Goal: Task Accomplishment & Management: Use online tool/utility

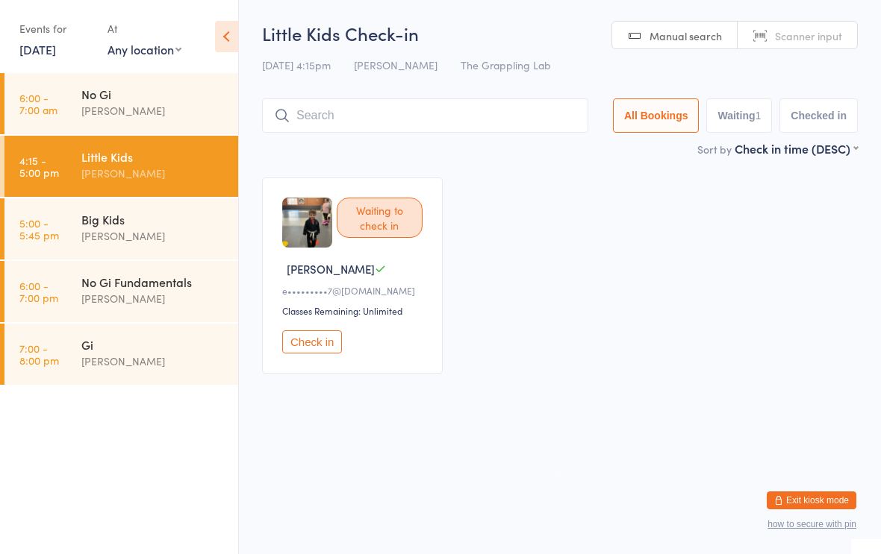
click at [516, 154] on div "Sort by Check in time (DESC) First name (ASC) First name (DESC) Last name (ASC)…" at bounding box center [560, 148] width 596 height 16
click at [380, 123] on input "search" at bounding box center [425, 116] width 326 height 34
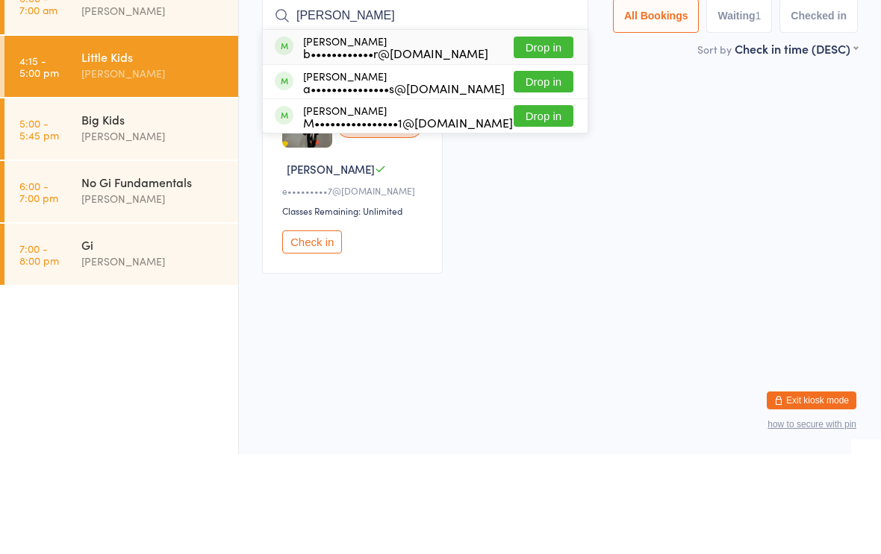
type input "[PERSON_NAME]"
click at [526, 137] on button "Drop in" at bounding box center [543, 148] width 60 height 22
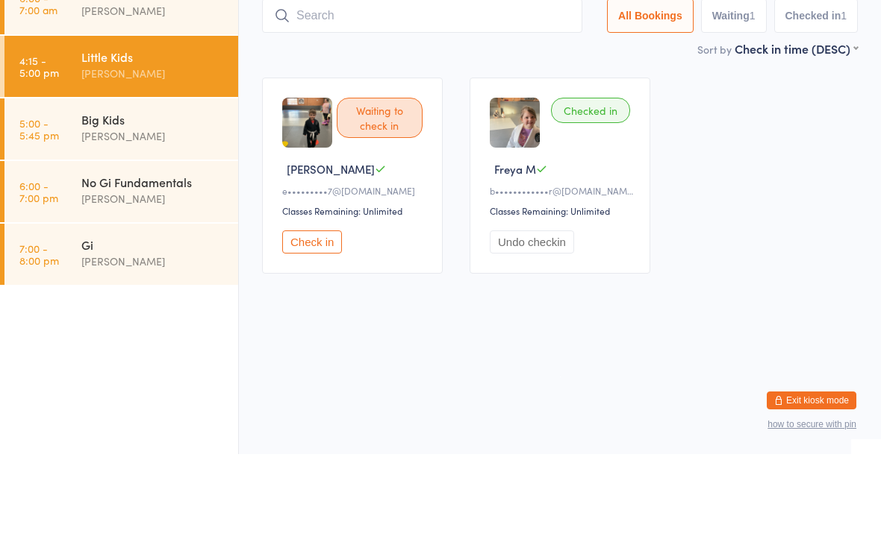
click at [772, 164] on div "Waiting to check in [PERSON_NAME] O e•••••••••7@[DOMAIN_NAME] Classes Remaining…" at bounding box center [560, 275] width 622 height 223
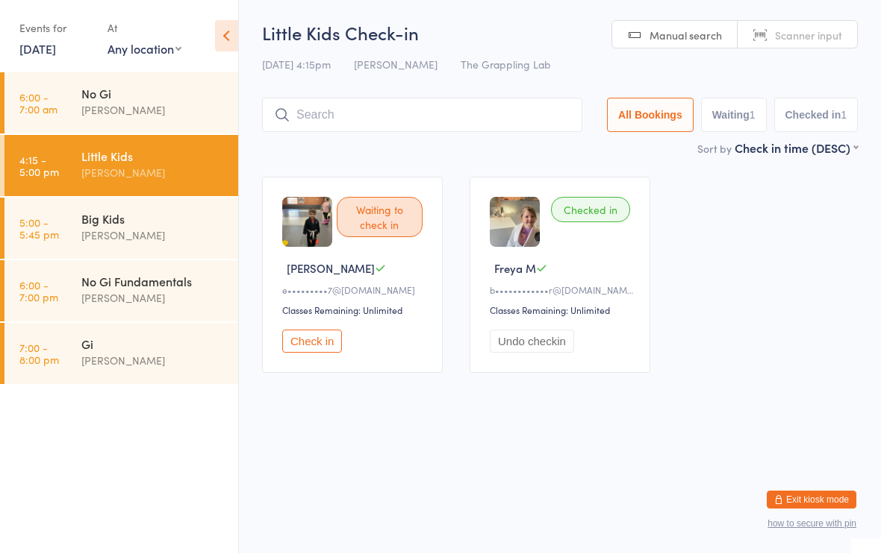
click at [116, 284] on div "No Gi Fundamentals" at bounding box center [153, 282] width 144 height 16
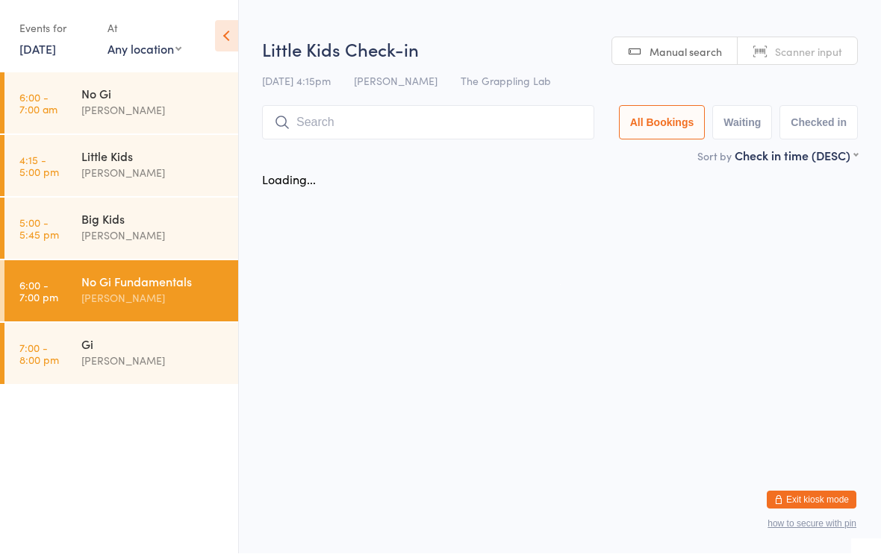
click at [381, 114] on input "search" at bounding box center [428, 123] width 332 height 34
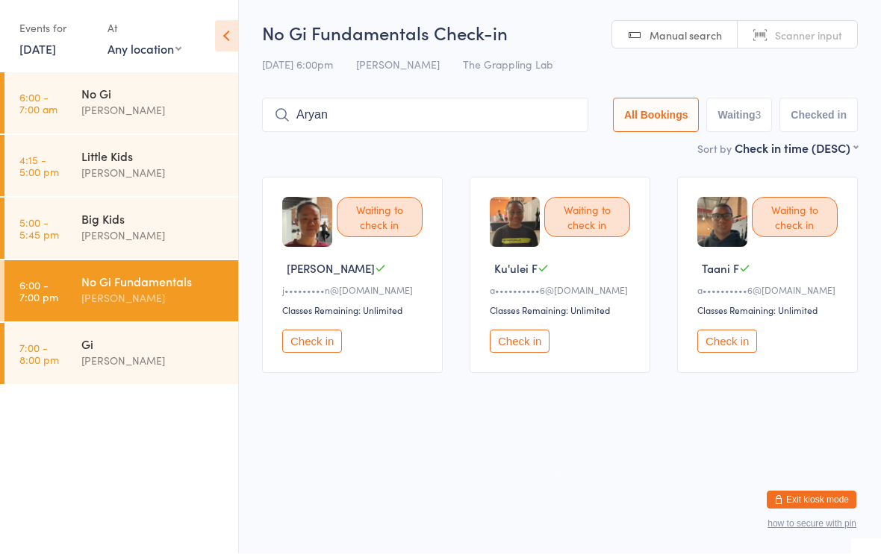
click at [463, 125] on input "Aryan" at bounding box center [425, 116] width 326 height 34
click at [464, 113] on input "Aryan" at bounding box center [425, 116] width 326 height 34
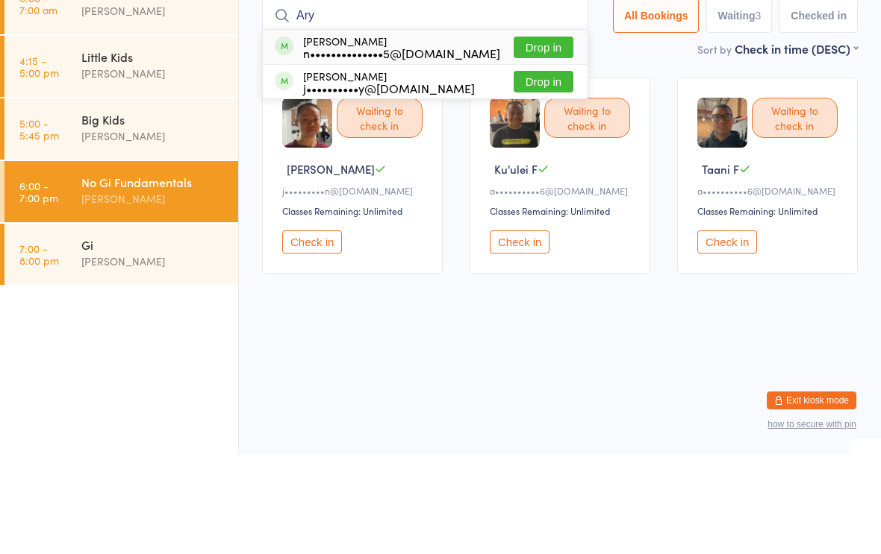
type input "Ary"
click at [537, 137] on button "Drop in" at bounding box center [543, 148] width 60 height 22
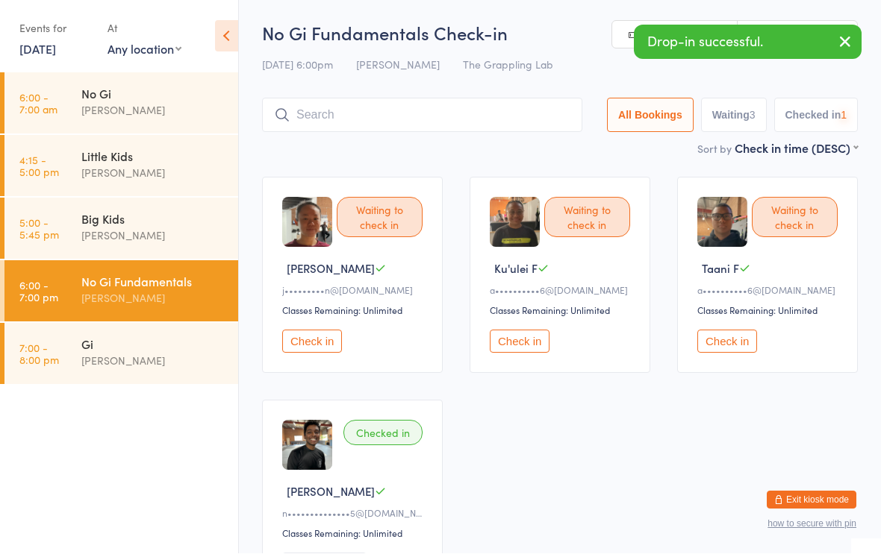
scroll to position [1, 0]
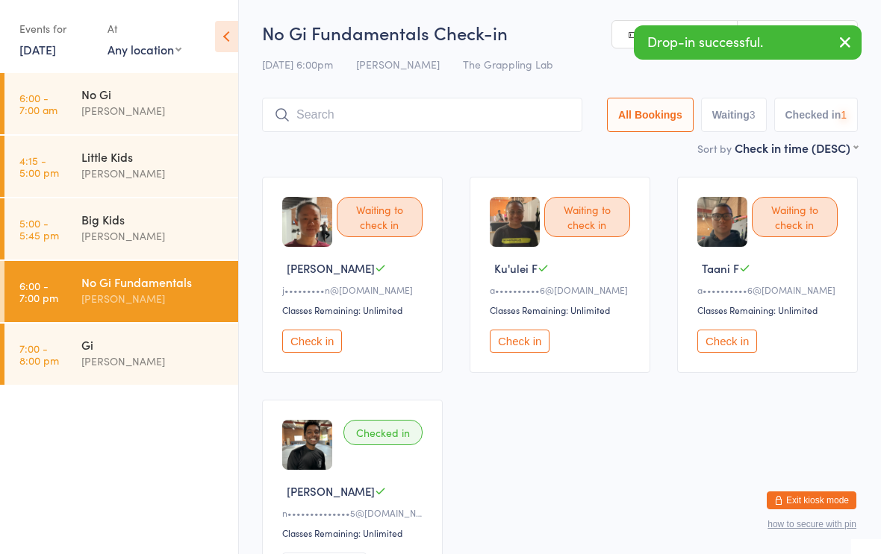
click at [197, 361] on div "[PERSON_NAME]" at bounding box center [153, 361] width 144 height 17
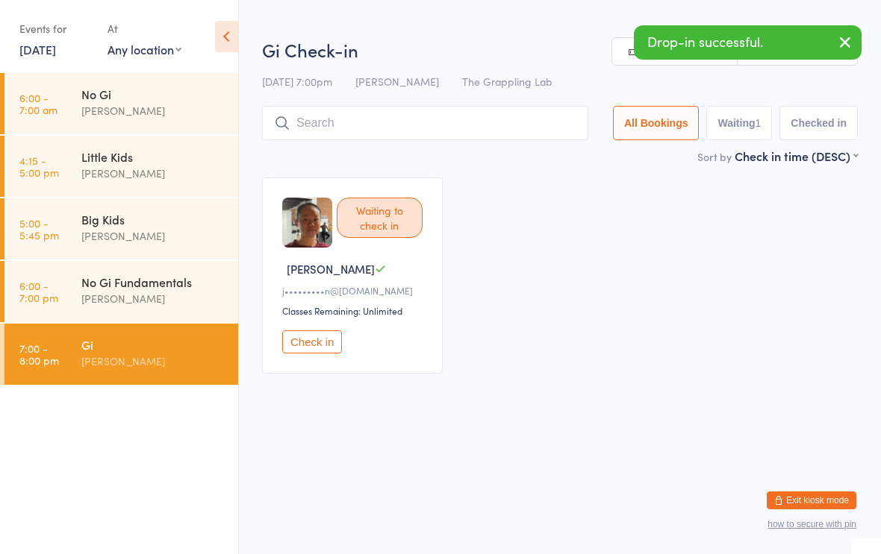
click at [439, 116] on input "search" at bounding box center [425, 123] width 326 height 34
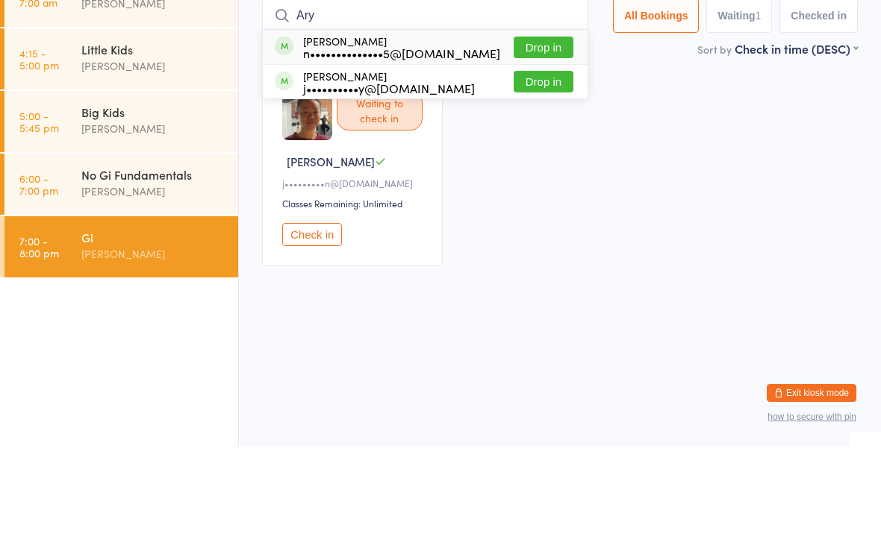
type input "Ary"
click at [537, 144] on button "Drop in" at bounding box center [543, 155] width 60 height 22
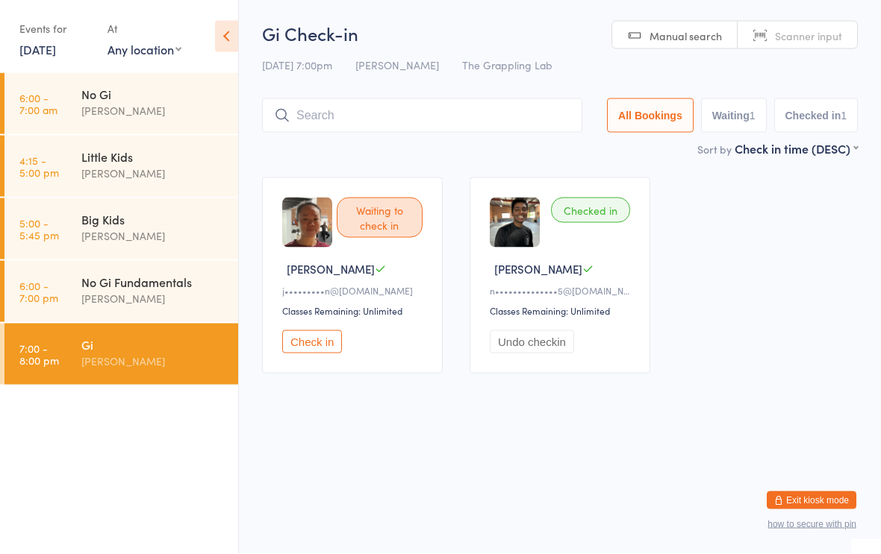
click at [395, 45] on h2 "Gi Check-in" at bounding box center [560, 33] width 596 height 25
click at [166, 90] on div "No Gi" at bounding box center [153, 94] width 144 height 16
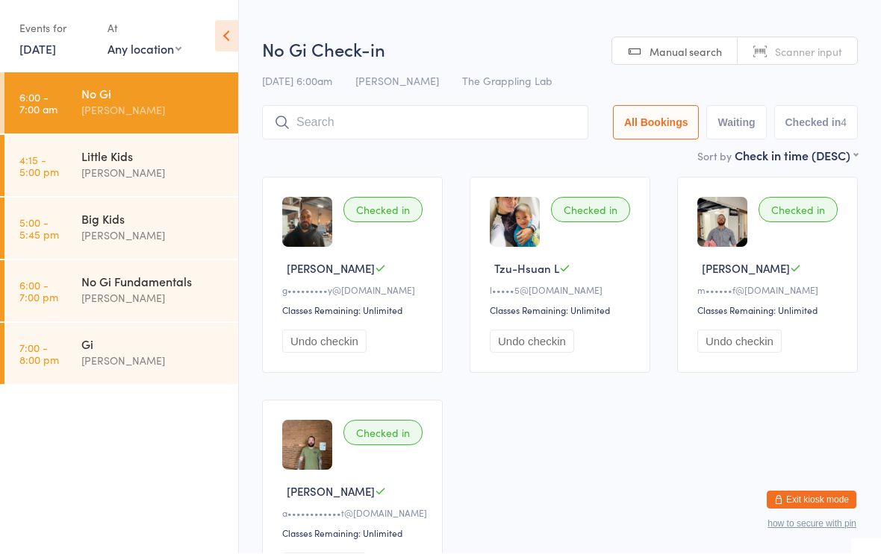
scroll to position [1, 0]
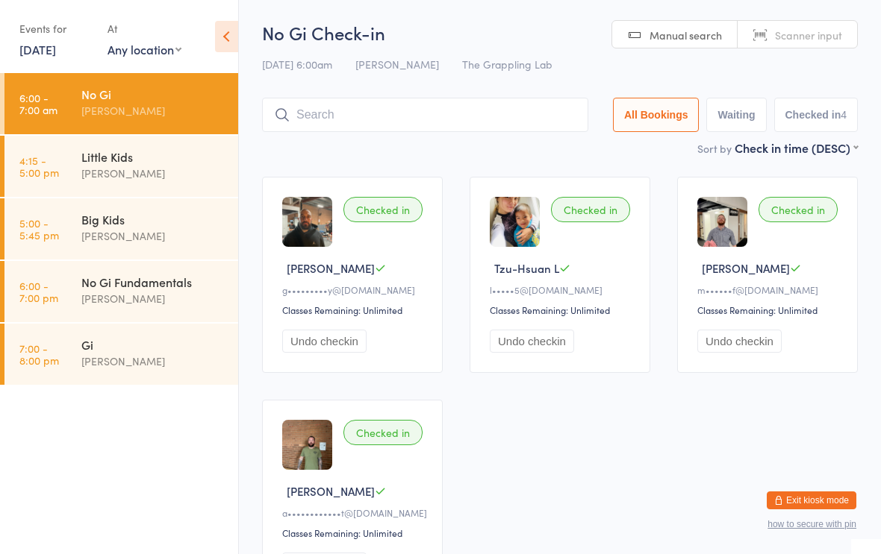
click at [160, 158] on div "Little Kids" at bounding box center [153, 157] width 144 height 16
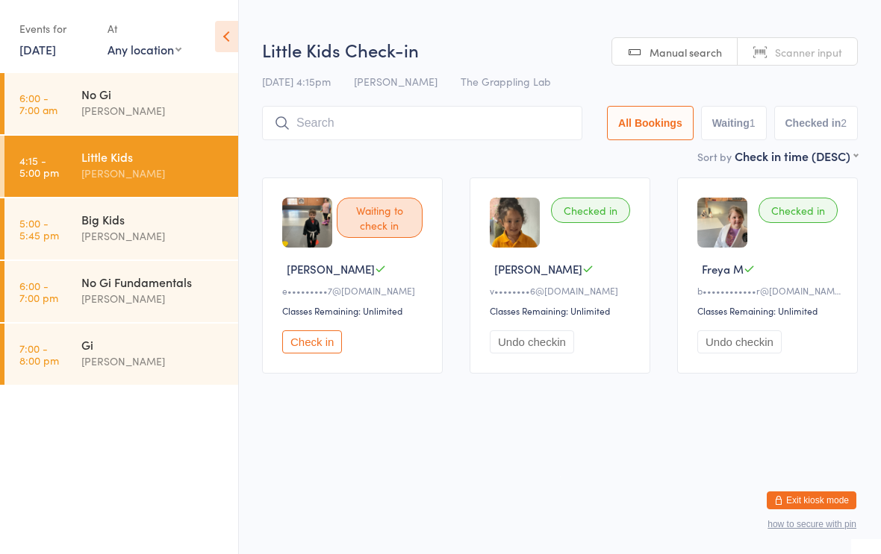
click at [168, 231] on div "[PERSON_NAME]" at bounding box center [153, 236] width 144 height 17
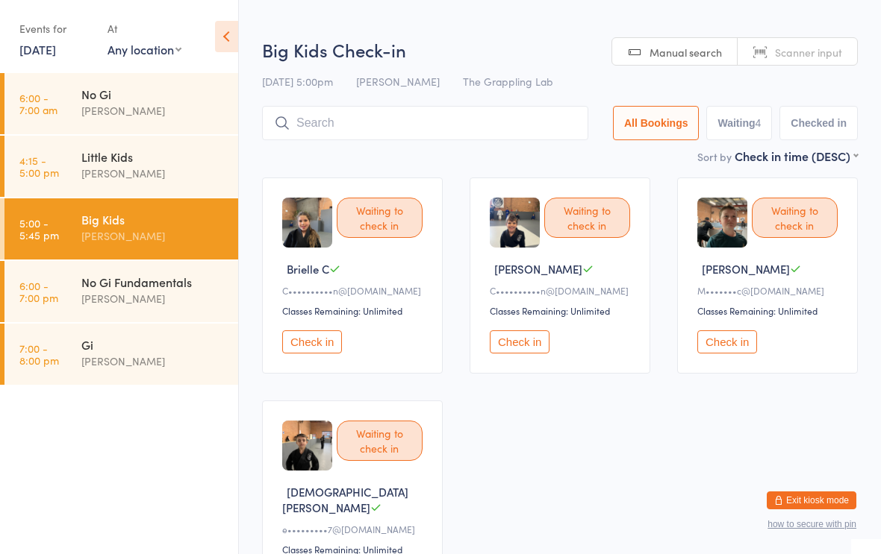
click at [140, 294] on div "[PERSON_NAME]" at bounding box center [153, 298] width 144 height 17
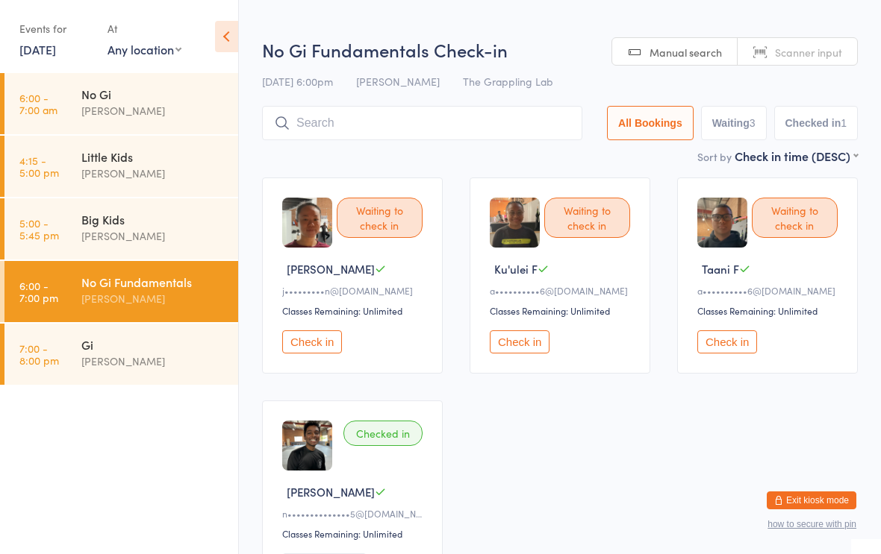
click at [148, 94] on div "No Gi" at bounding box center [153, 94] width 144 height 16
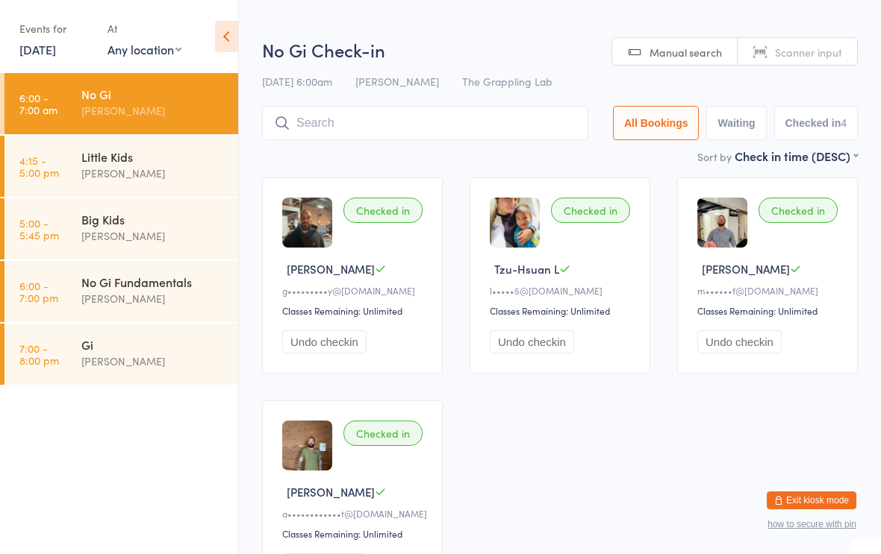
click at [131, 155] on div "Little Kids" at bounding box center [153, 157] width 144 height 16
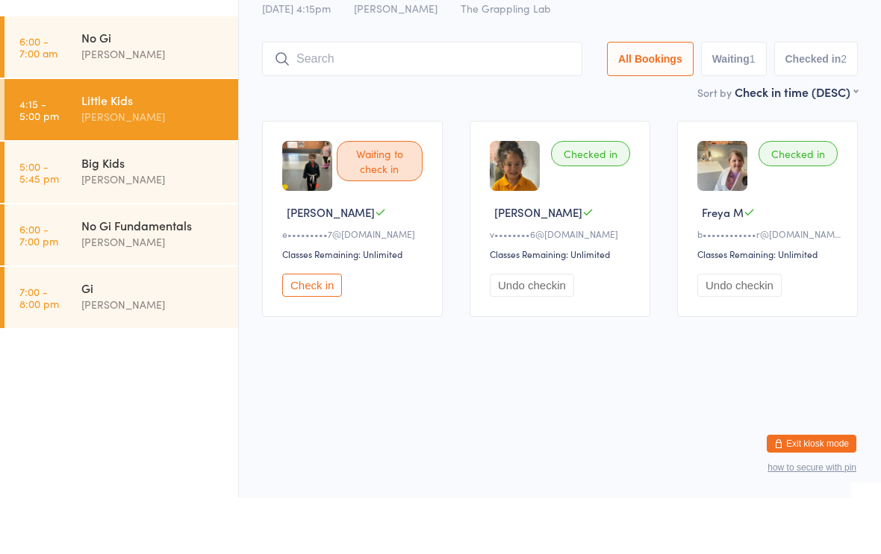
click at [376, 99] on input "search" at bounding box center [422, 116] width 320 height 34
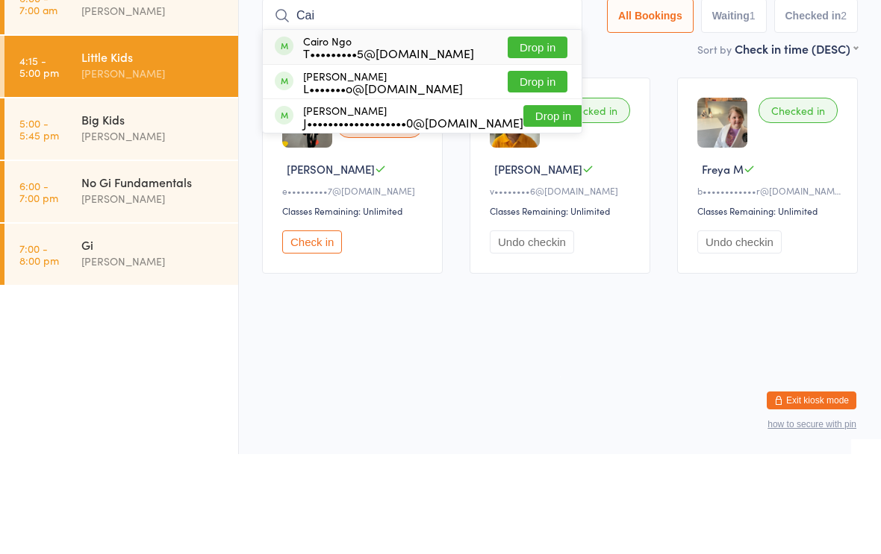
type input "Cai"
click at [422, 135] on div "Cairo Ngo T•••••••••5@[DOMAIN_NAME]" at bounding box center [388, 147] width 171 height 24
